Goal: Communication & Community: Participate in discussion

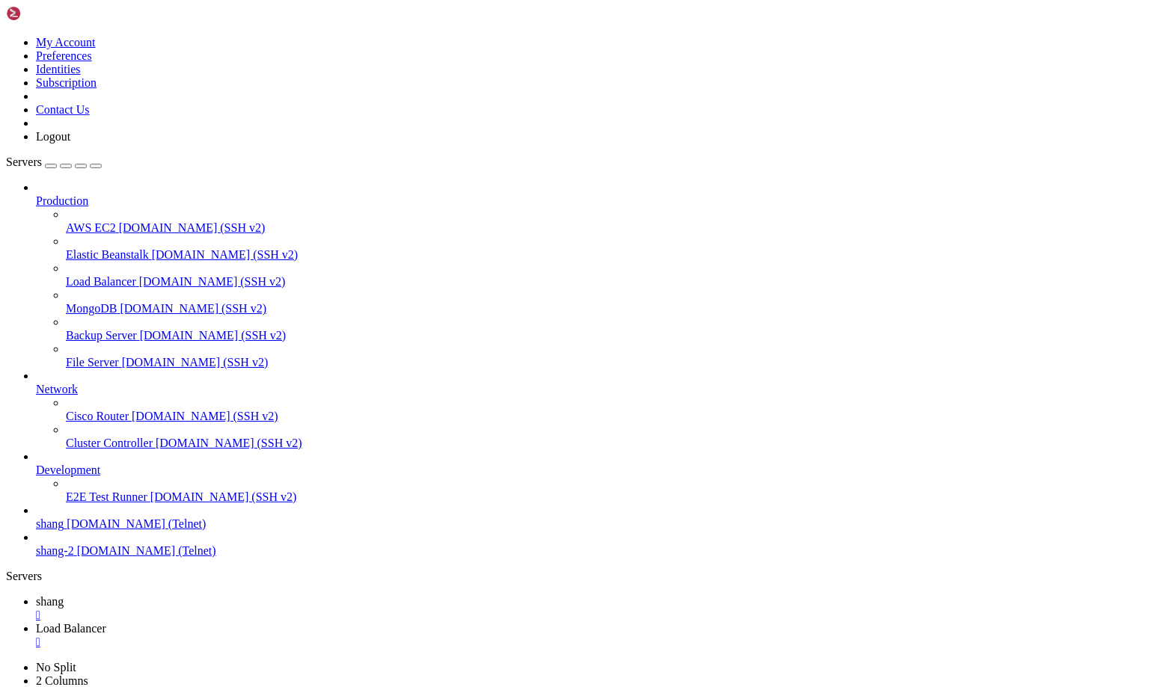
scroll to position [14, 3]
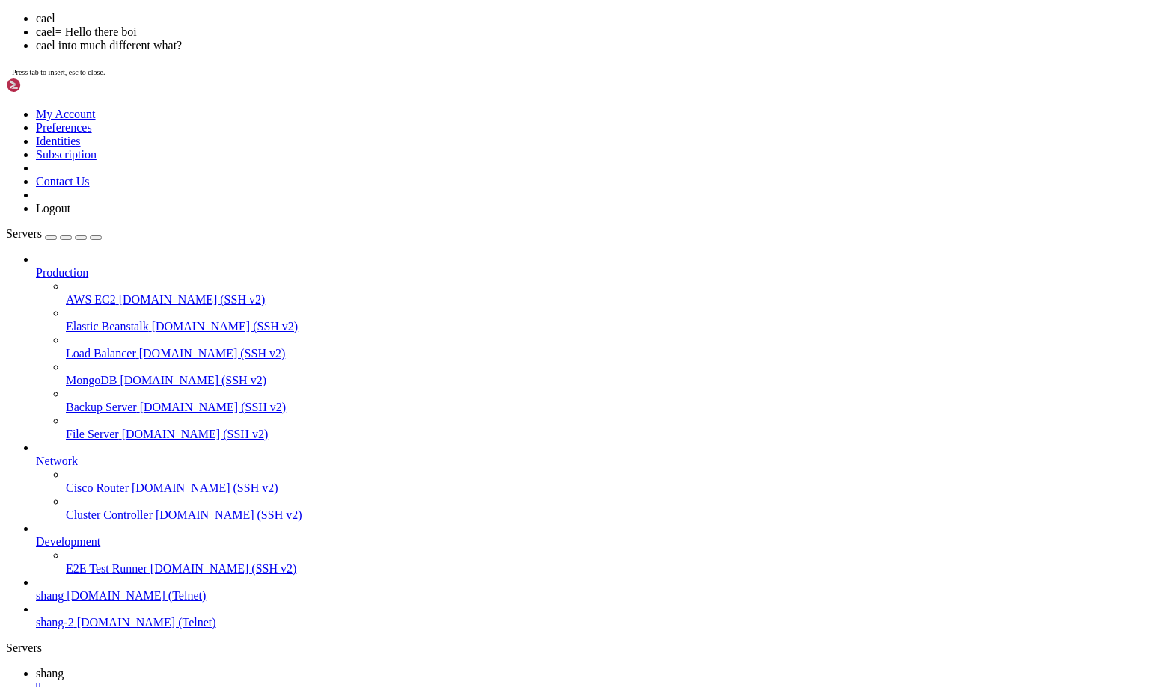
scroll to position [34443, 0]
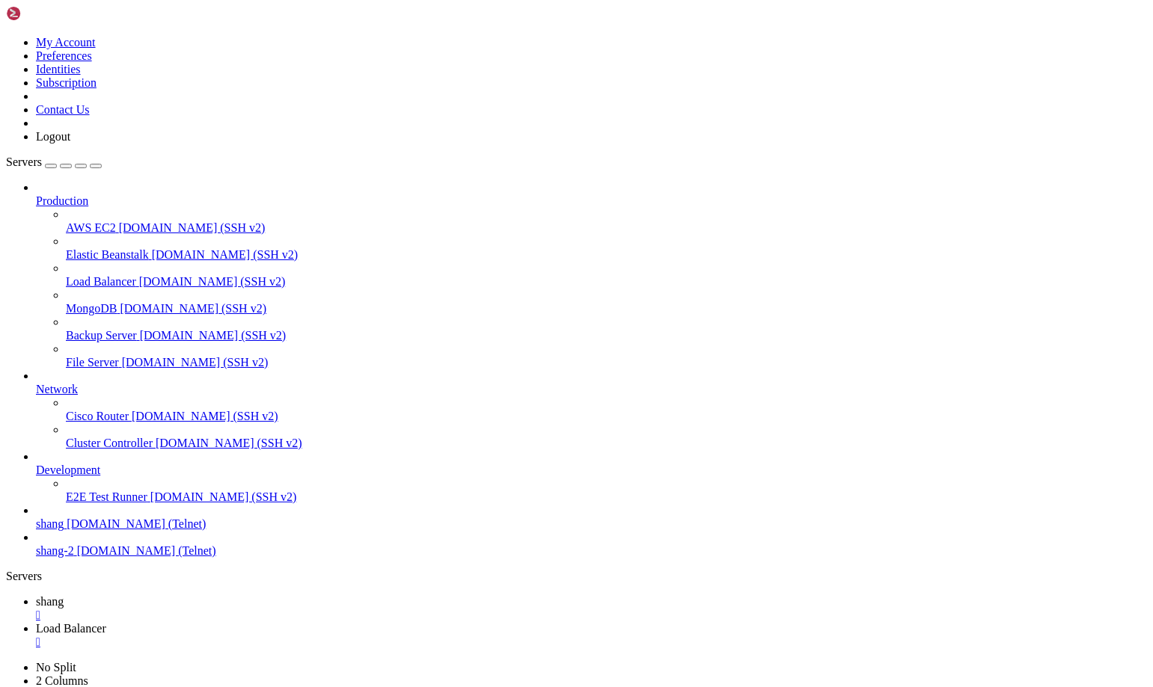
scroll to position [34959, 0]
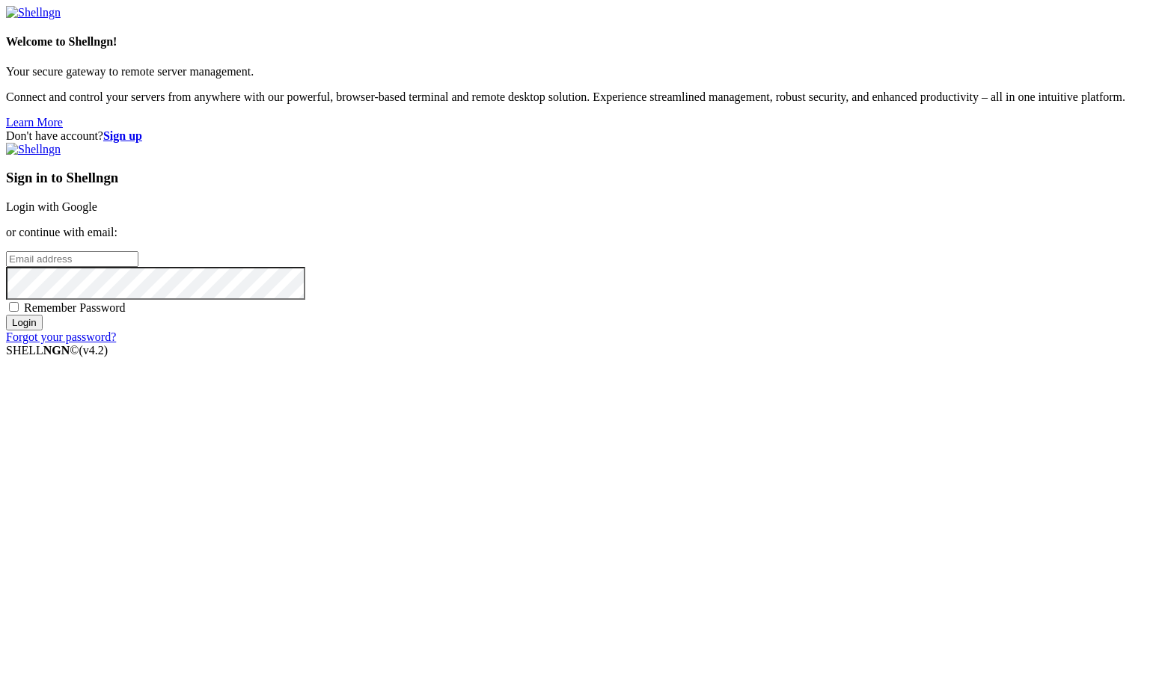
click at [97, 213] on link "Login with Google" at bounding box center [51, 206] width 91 height 13
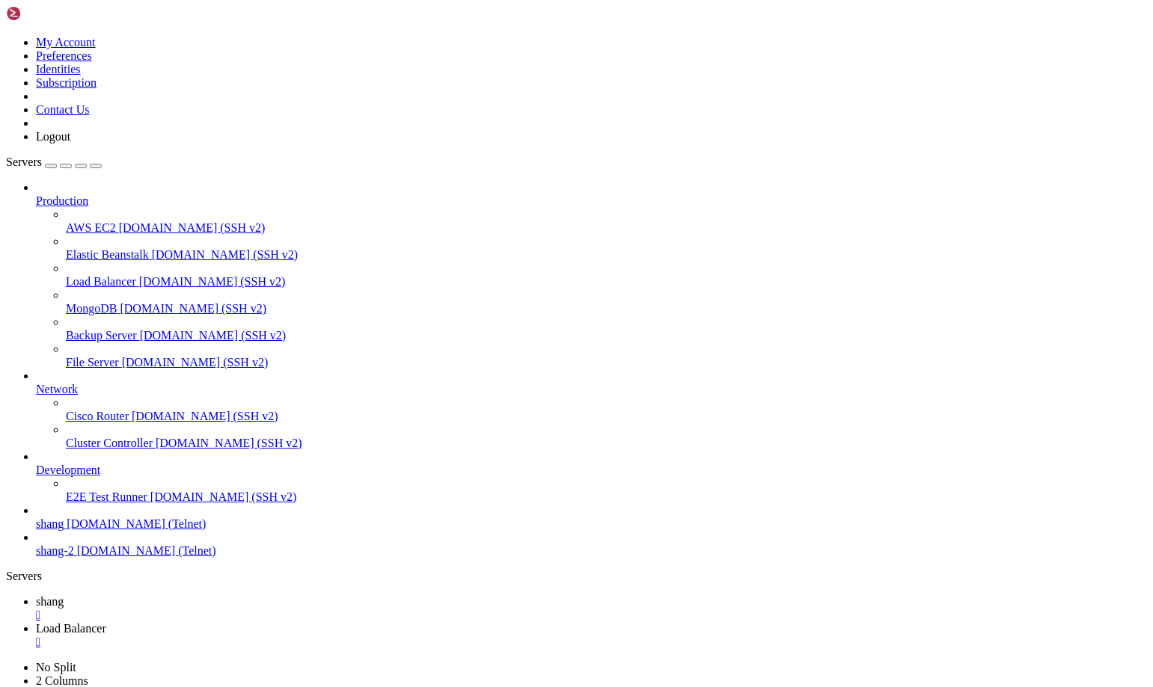
click at [36, 595] on icon at bounding box center [36, 601] width 0 height 13
